Goal: Information Seeking & Learning: Learn about a topic

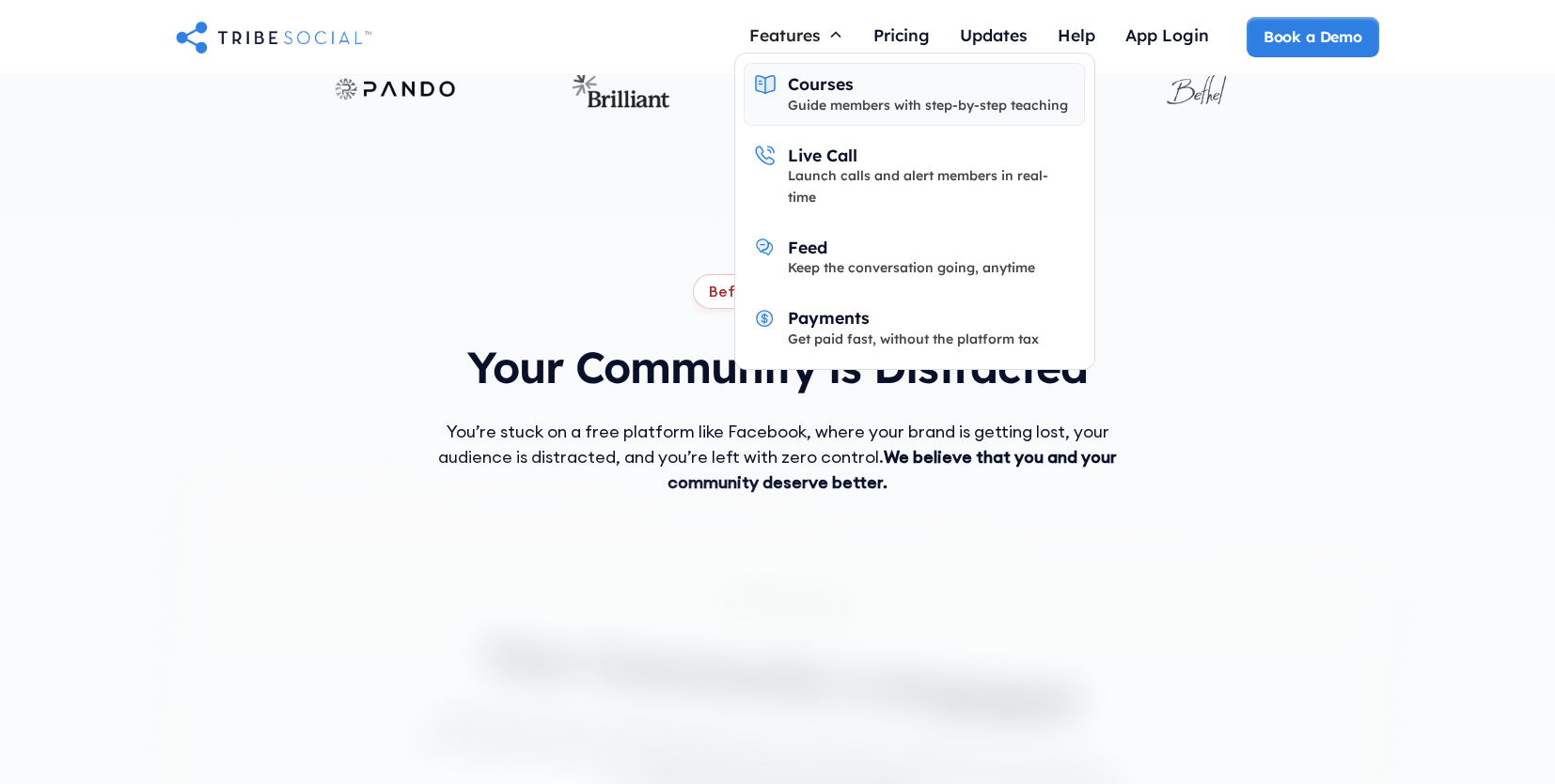
click at [827, 115] on link "Courses Guide members with step-by-step teaching" at bounding box center [914, 94] width 341 height 64
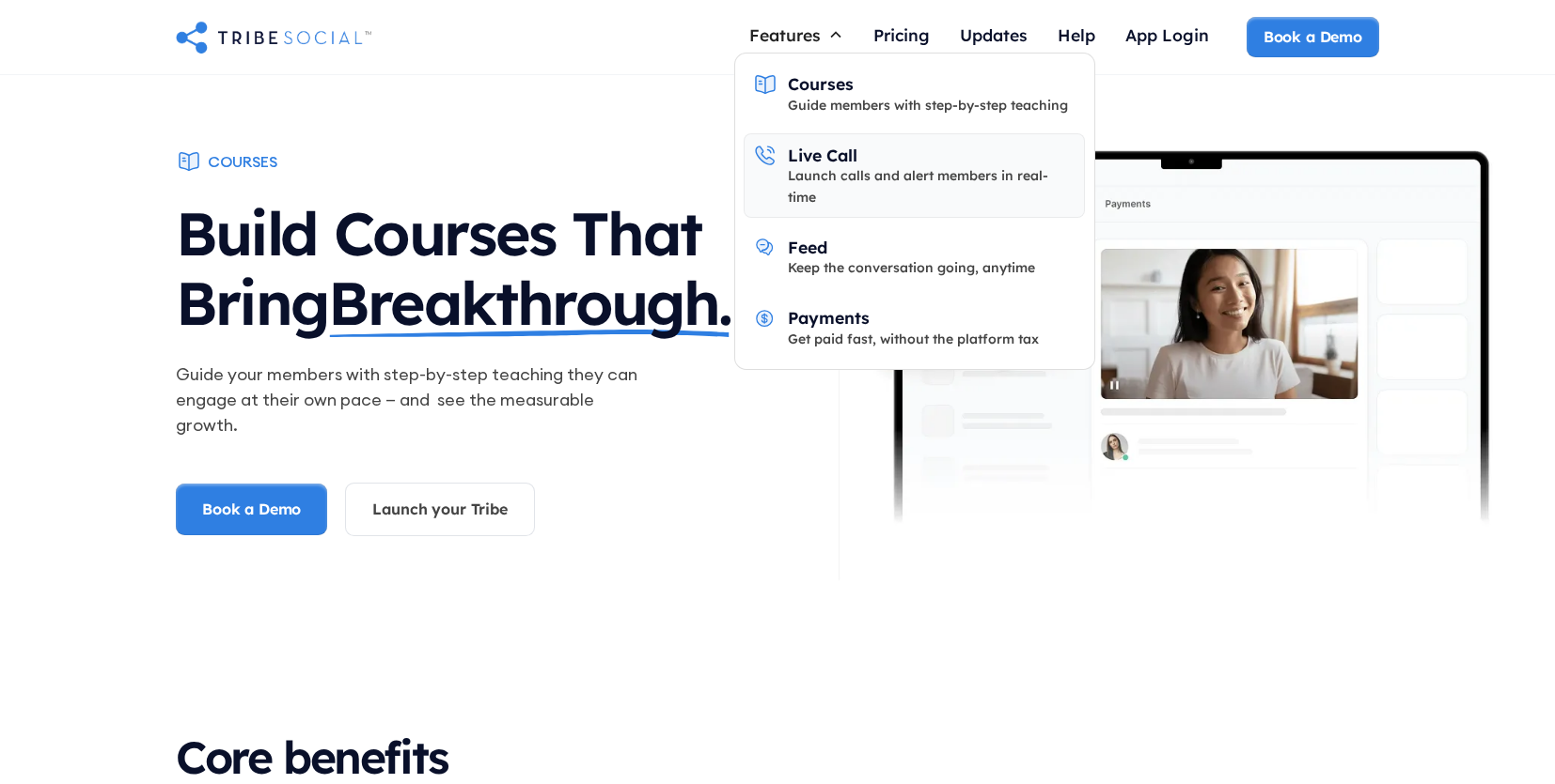
click at [827, 142] on link "Live Call Launch calls and alert members in real-time" at bounding box center [914, 175] width 341 height 84
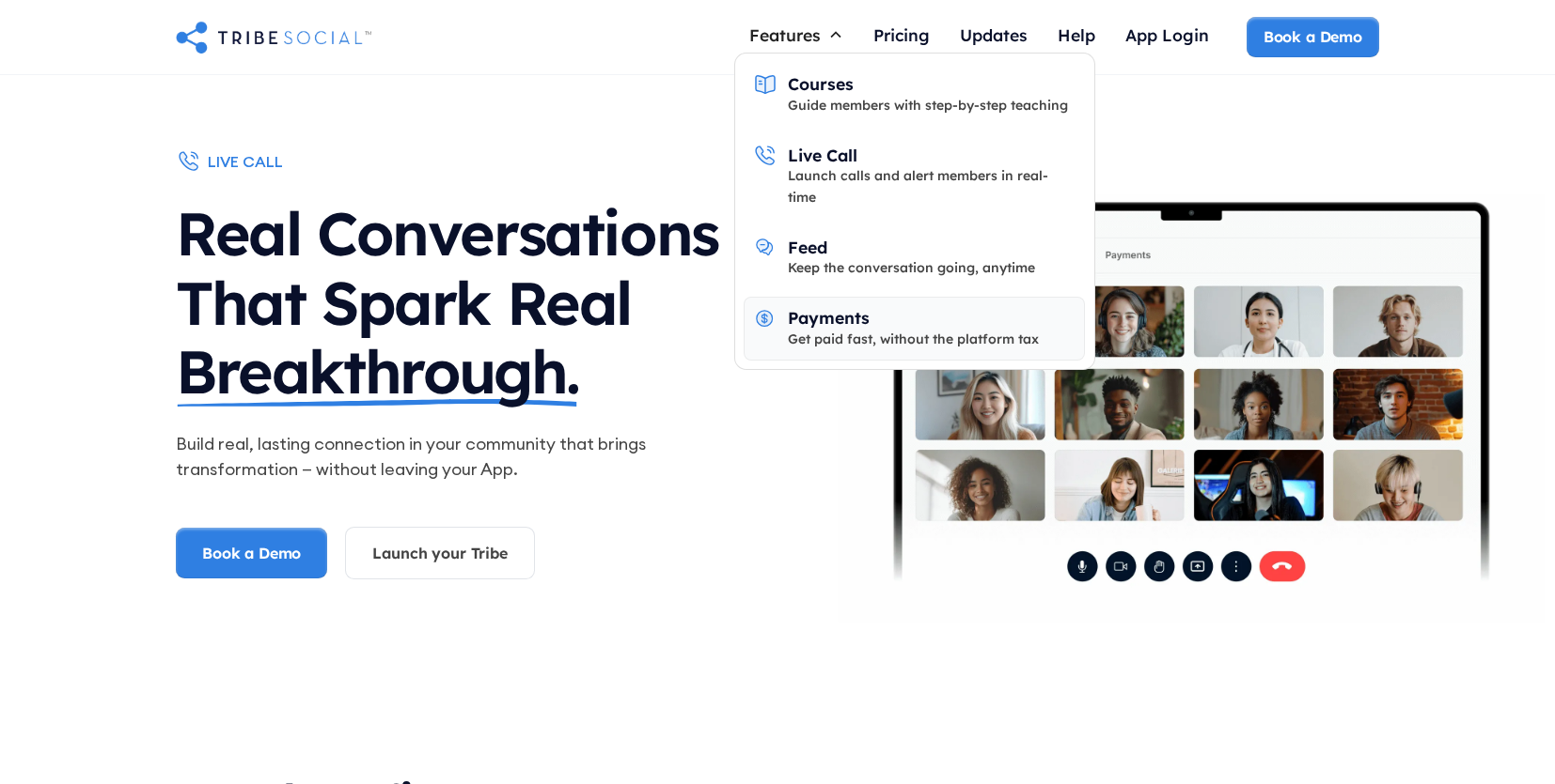
click at [836, 297] on link "Payments Get paid fast, without the platform tax" at bounding box center [914, 328] width 341 height 64
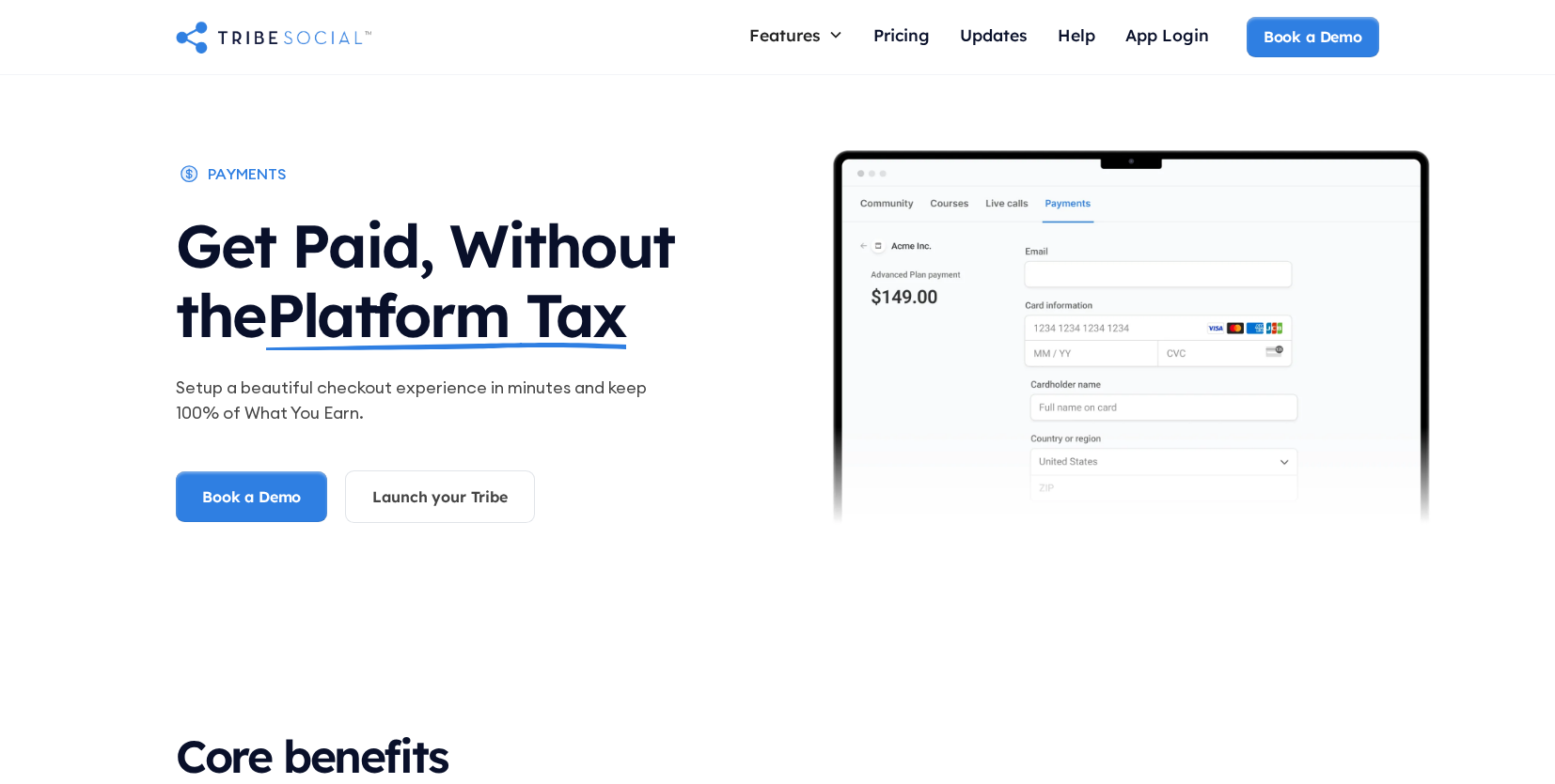
click at [485, 419] on p "Setup a beautiful checkout experience in minutes and keep 100% of What You Earn." at bounding box center [415, 400] width 481 height 51
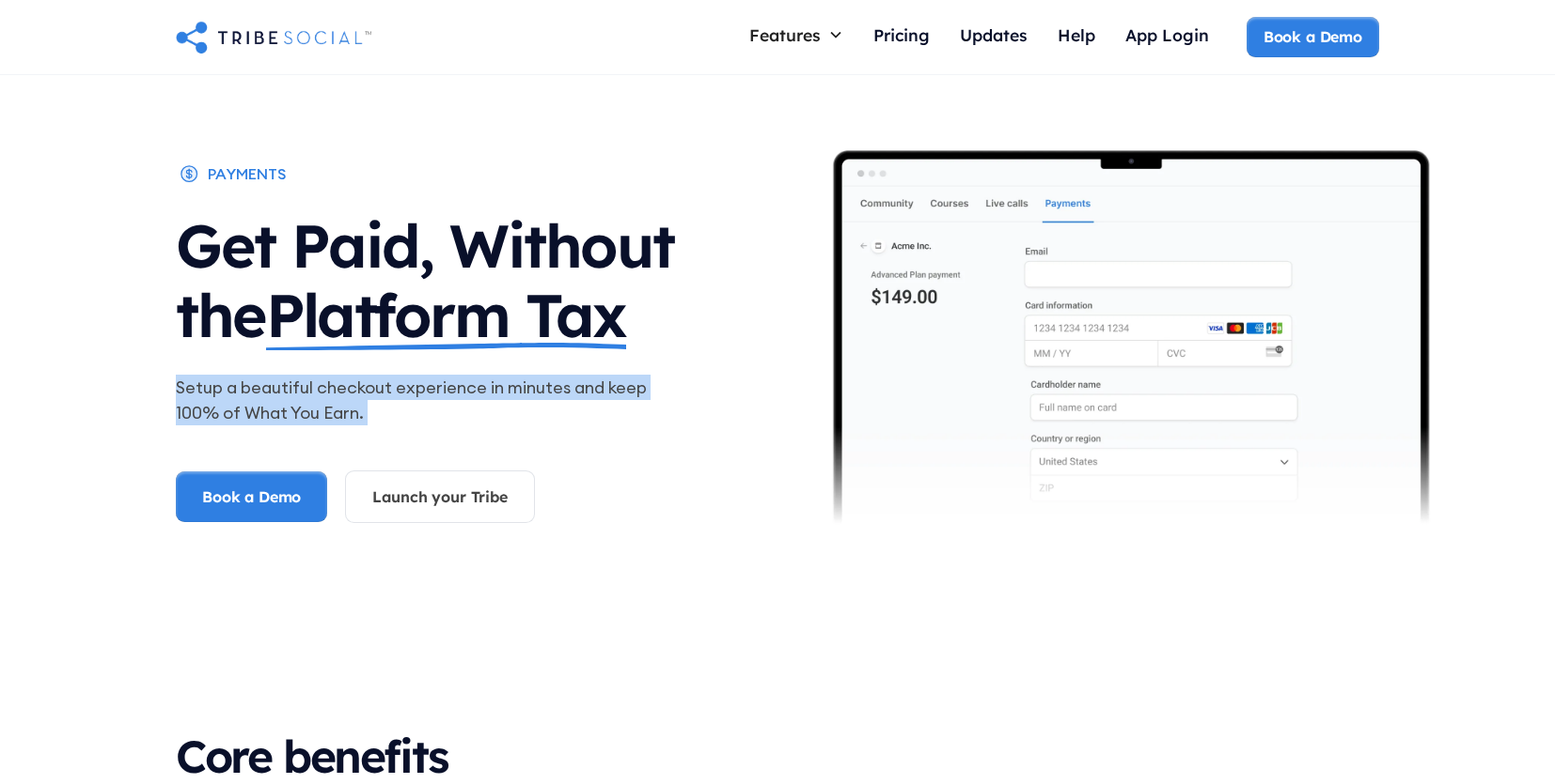
click at [485, 419] on p "Setup a beautiful checkout experience in minutes and keep 100% of What You Earn." at bounding box center [415, 400] width 481 height 51
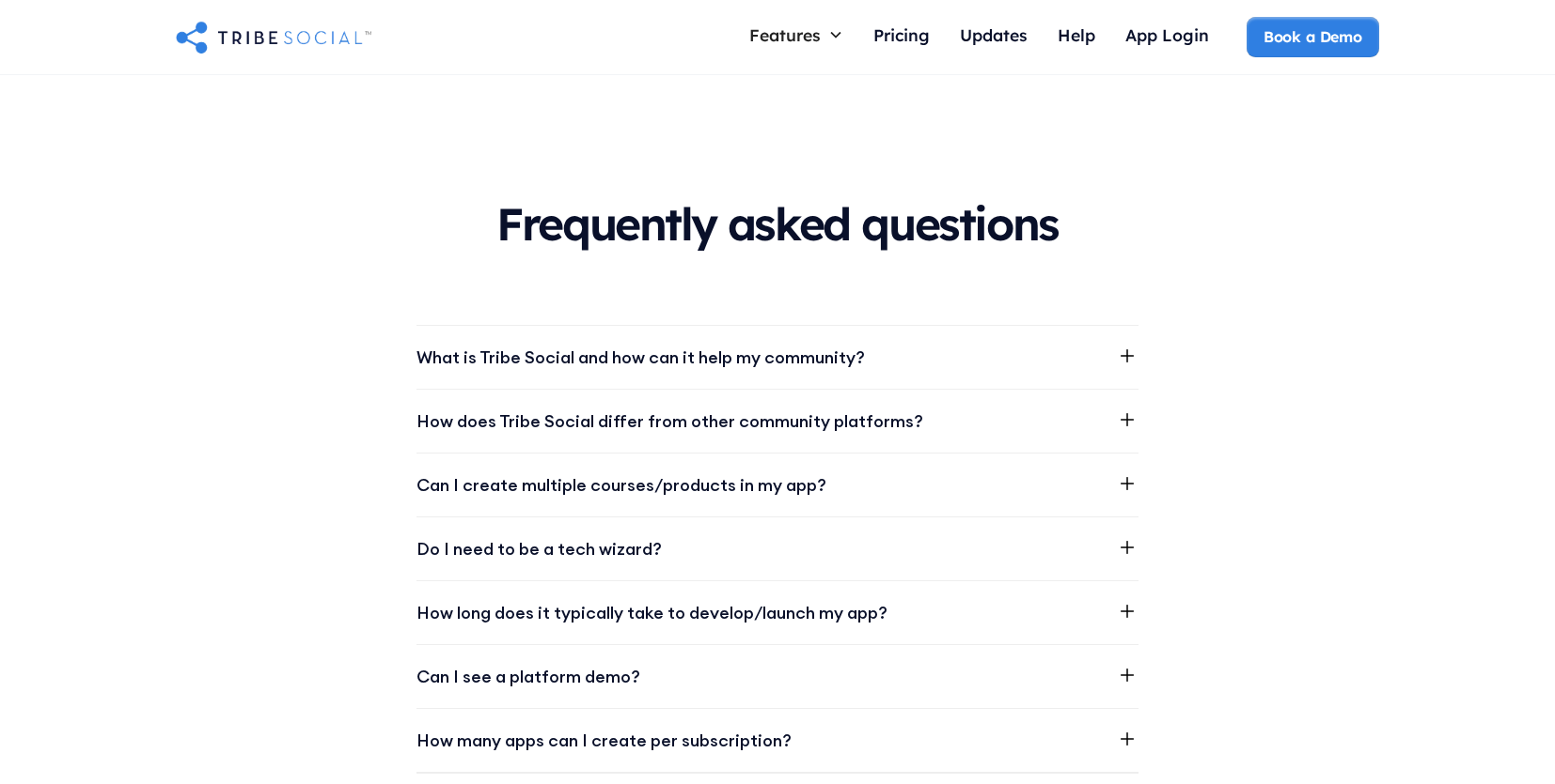
scroll to position [2905, 0]
